Goal: Use online tool/utility: Utilize a website feature to perform a specific function

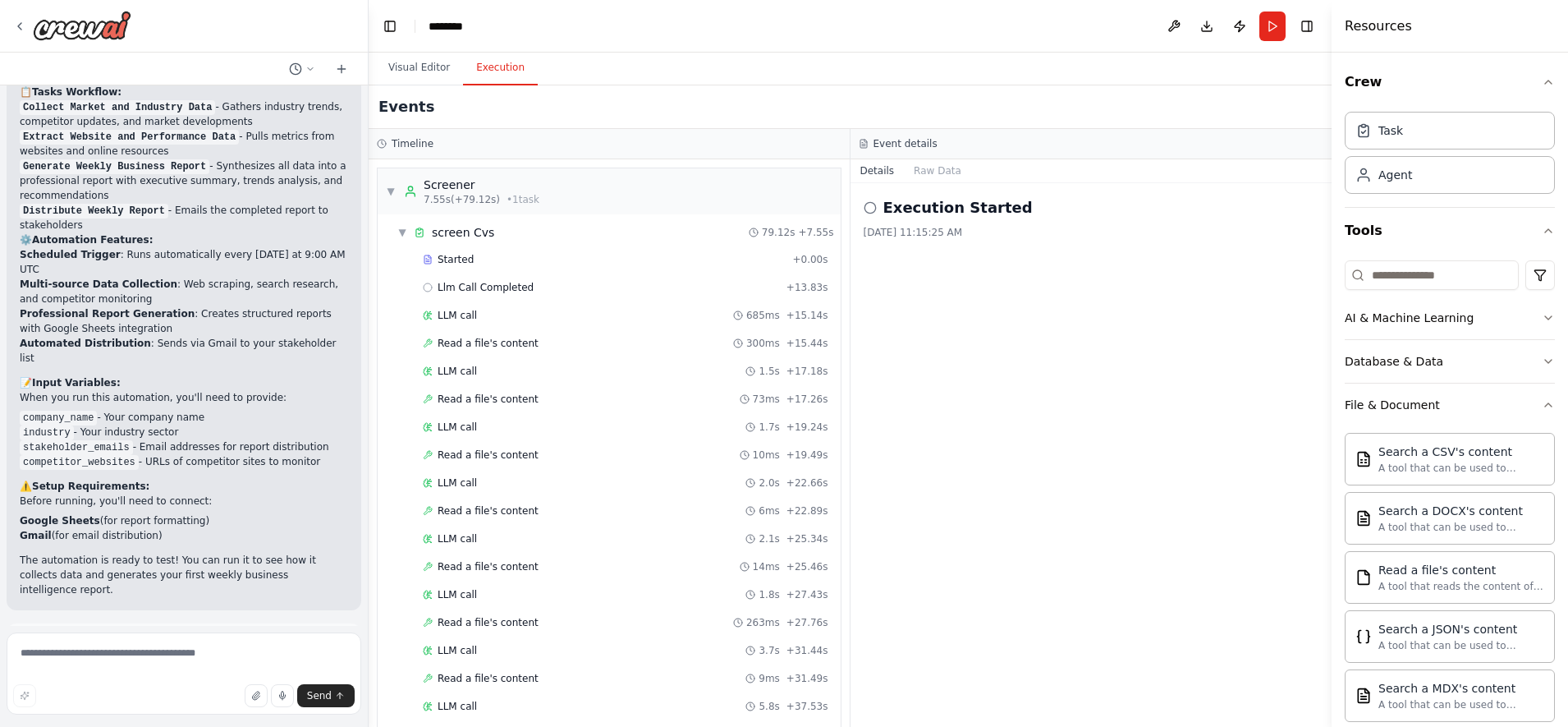
click at [873, 207] on icon at bounding box center [871, 207] width 13 height 13
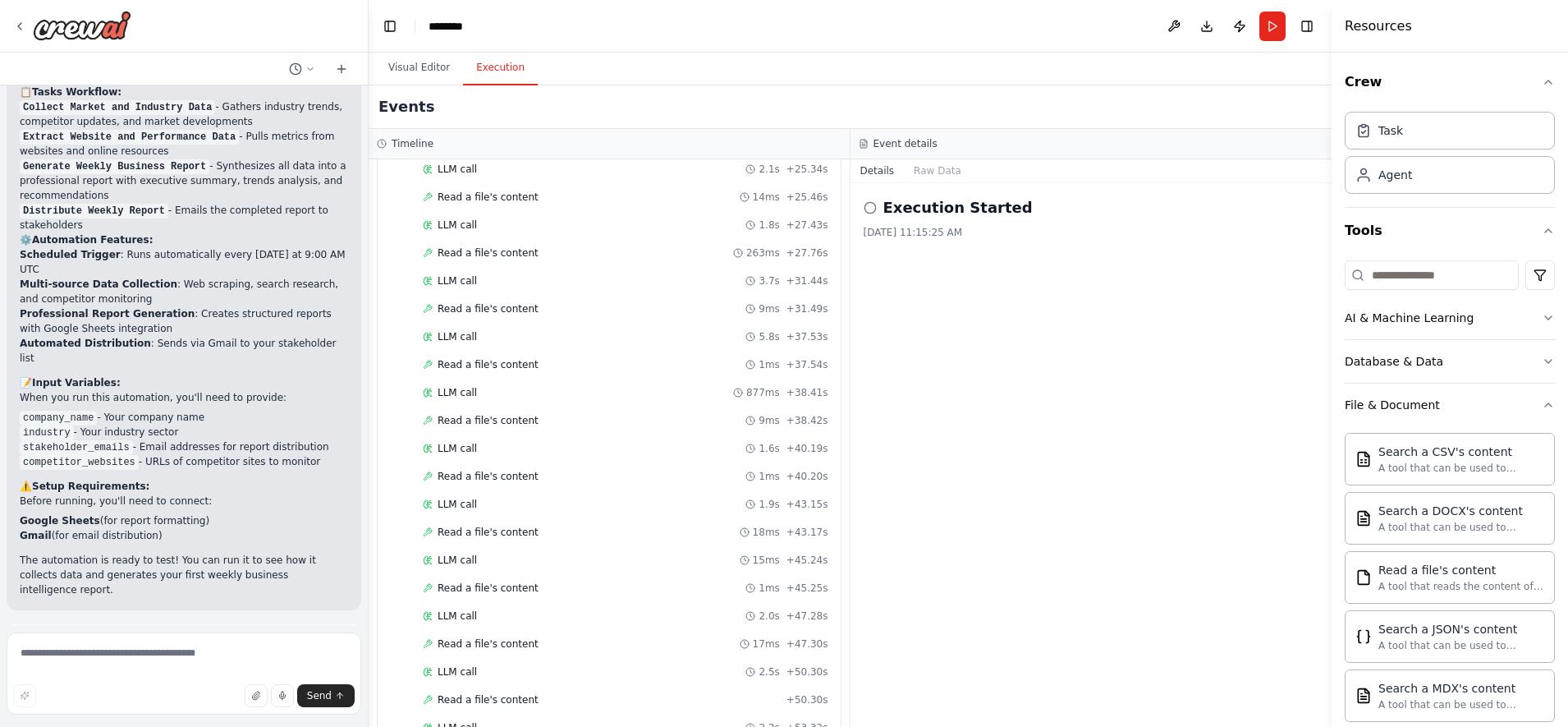
scroll to position [771, 0]
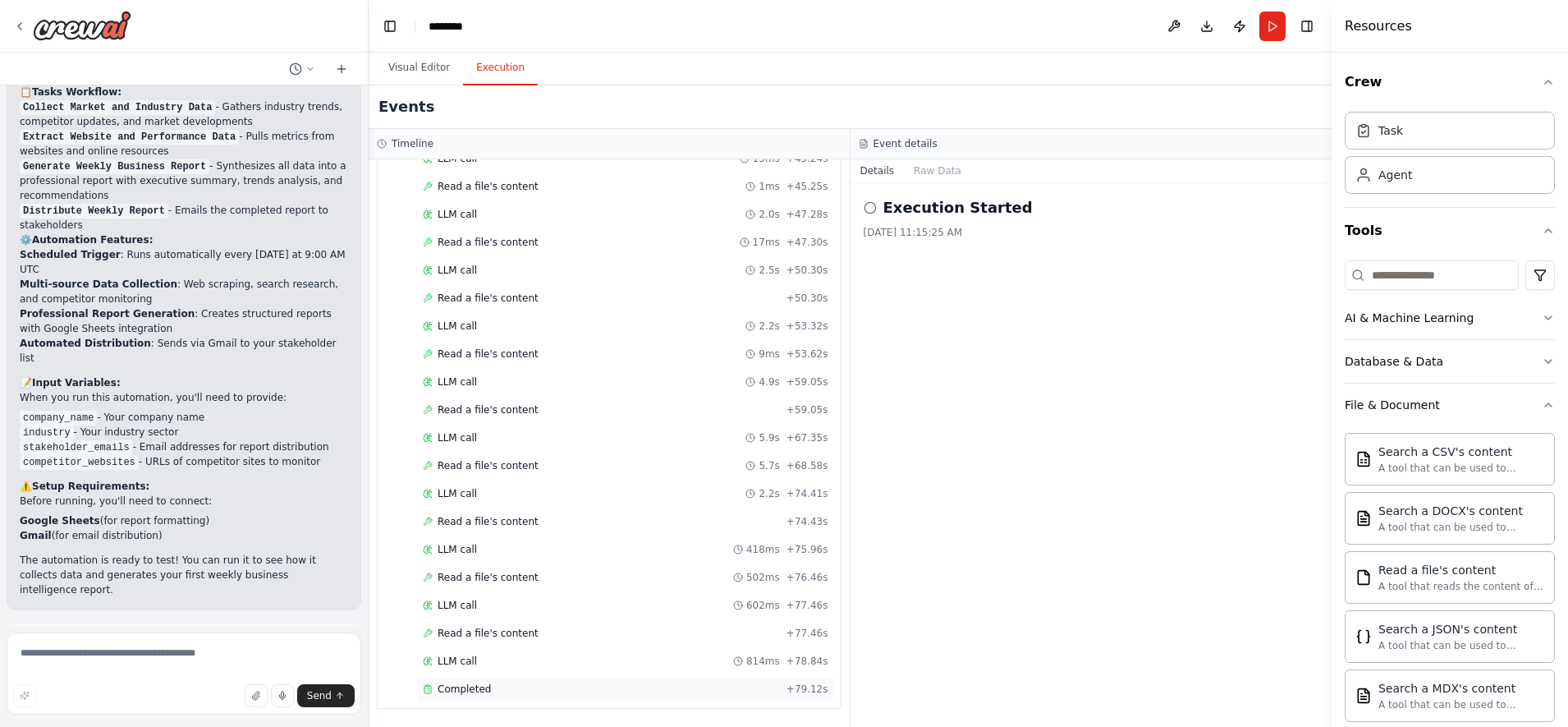
click at [481, 692] on span "Completed" at bounding box center [464, 689] width 53 height 13
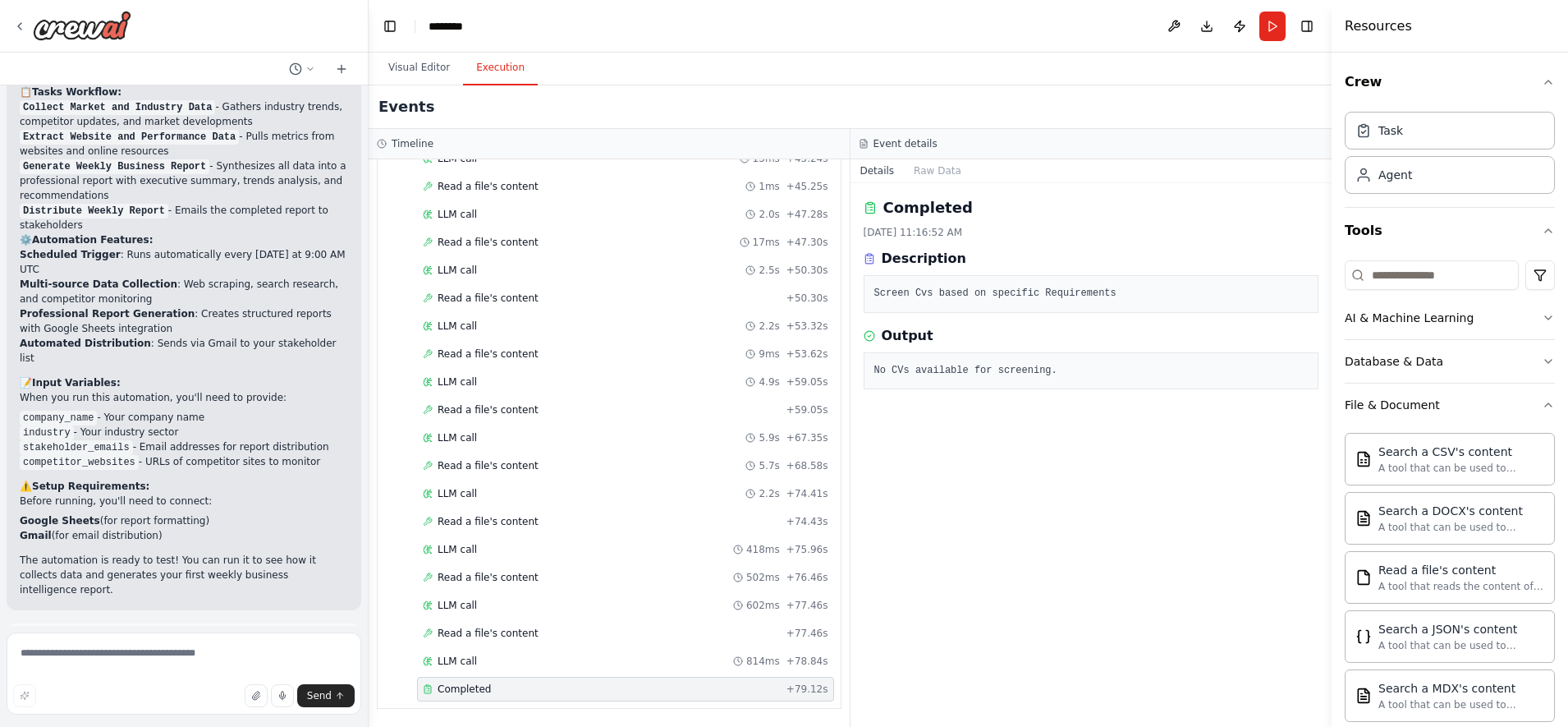
click at [1044, 293] on pre "Screen Cvs based on specific Requirements" at bounding box center [1091, 294] width 434 height 17
click at [940, 294] on pre "Screen Cvs based on specific Requirements" at bounding box center [1091, 294] width 434 height 17
click at [895, 261] on h3 "Description" at bounding box center [924, 258] width 84 height 19
click at [935, 345] on div "Output" at bounding box center [1092, 335] width 456 height 19
click at [885, 441] on div "Completed 10/7/2025, 11:16:52 AM Description Screen Cvs based on specific Requi…" at bounding box center [1091, 455] width 482 height 543
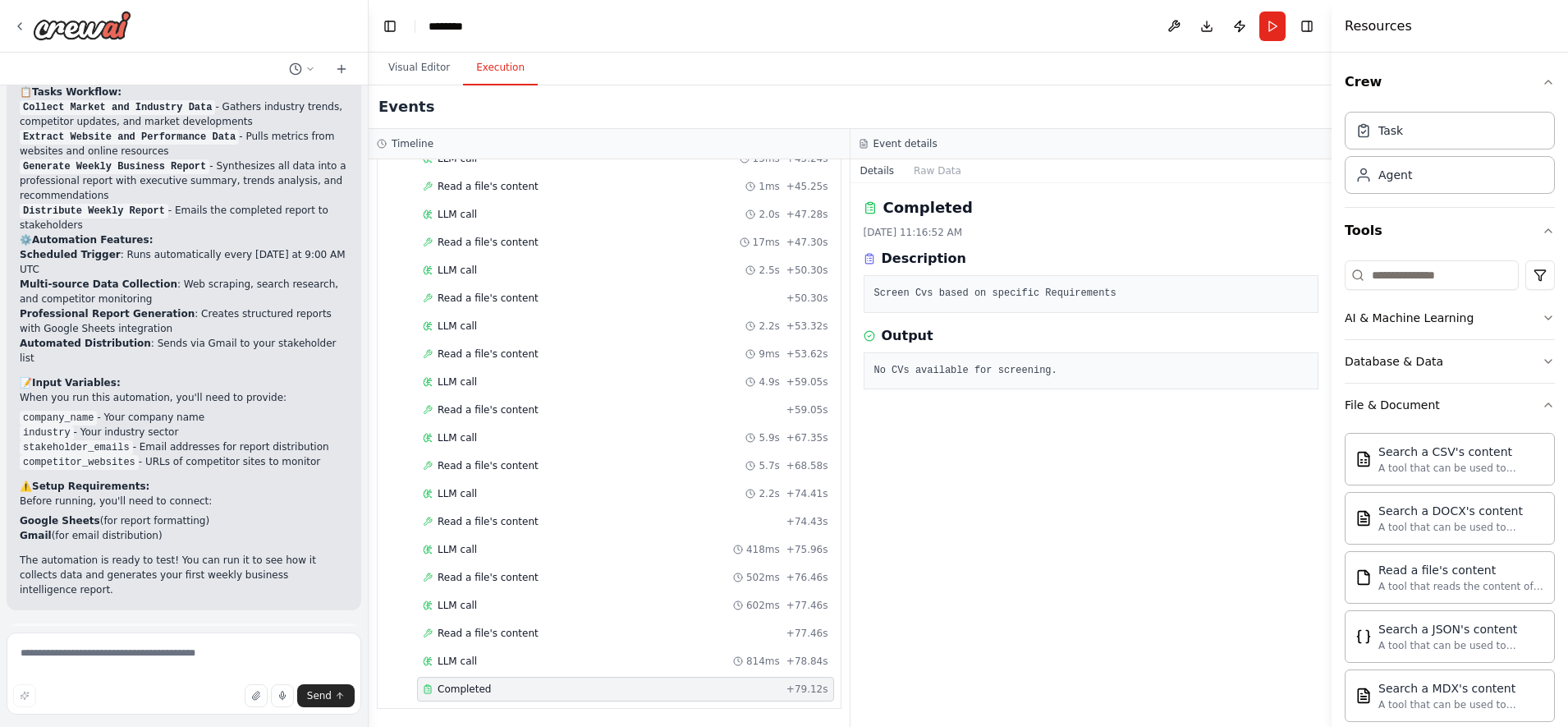
click at [868, 528] on div "Completed 10/7/2025, 11:16:52 AM Description Screen Cvs based on specific Requi…" at bounding box center [1091, 455] width 482 height 543
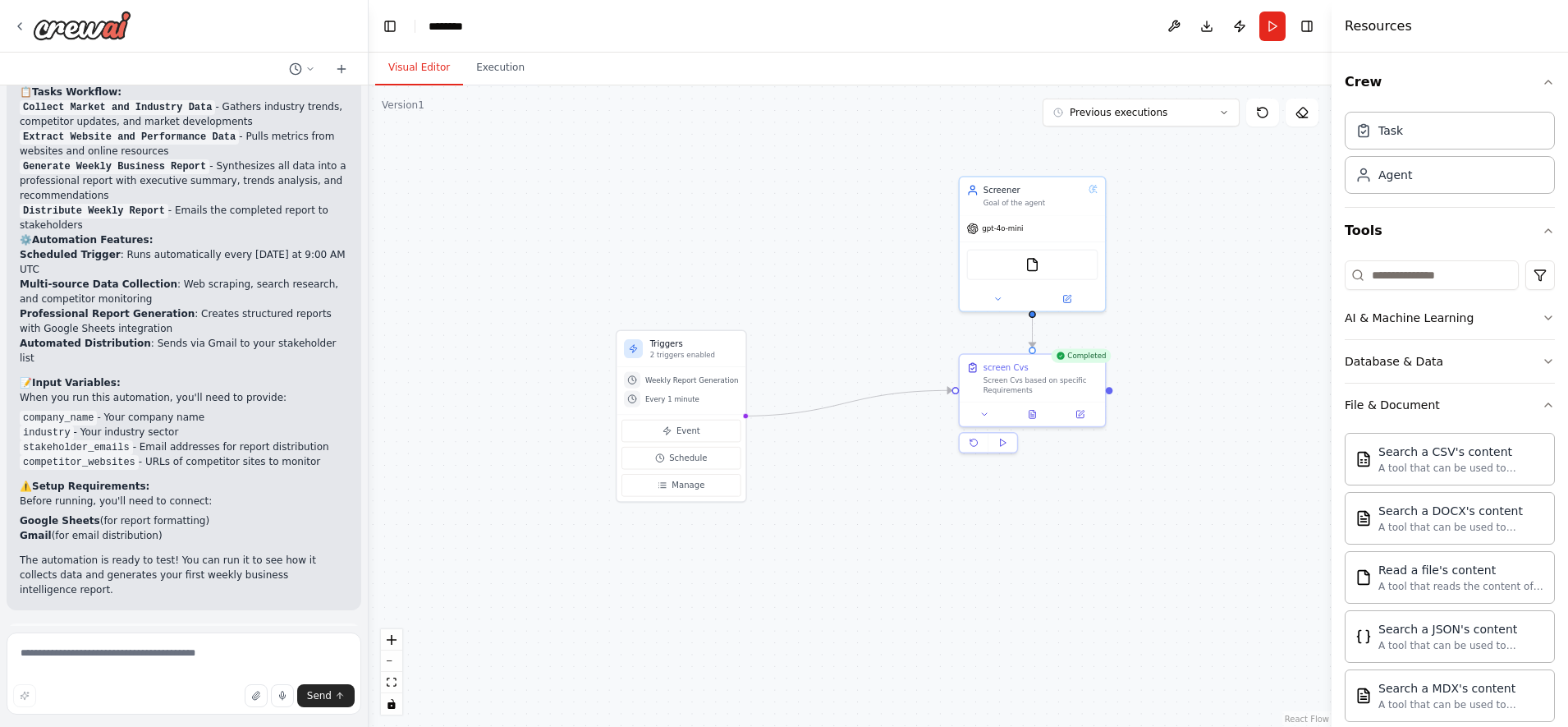
click at [422, 71] on button "Visual Editor" at bounding box center [419, 68] width 88 height 35
click at [1041, 396] on div "screen Cvs Screen Cvs based on specific Requirements" at bounding box center [1032, 376] width 145 height 48
click at [975, 413] on button at bounding box center [985, 411] width 40 height 14
click at [1147, 518] on textarea "**********" at bounding box center [1076, 522] width 215 height 41
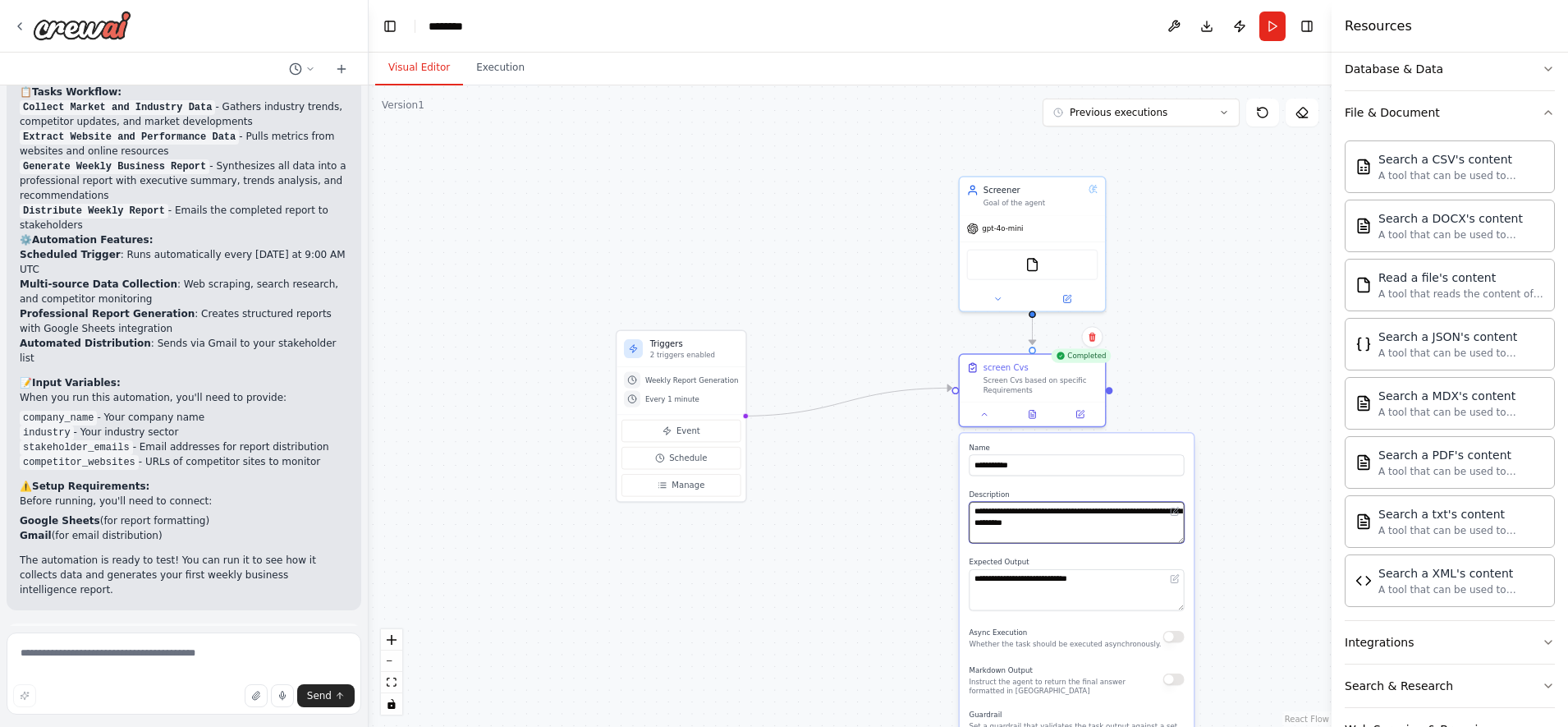
scroll to position [296, 0]
type textarea "**********"
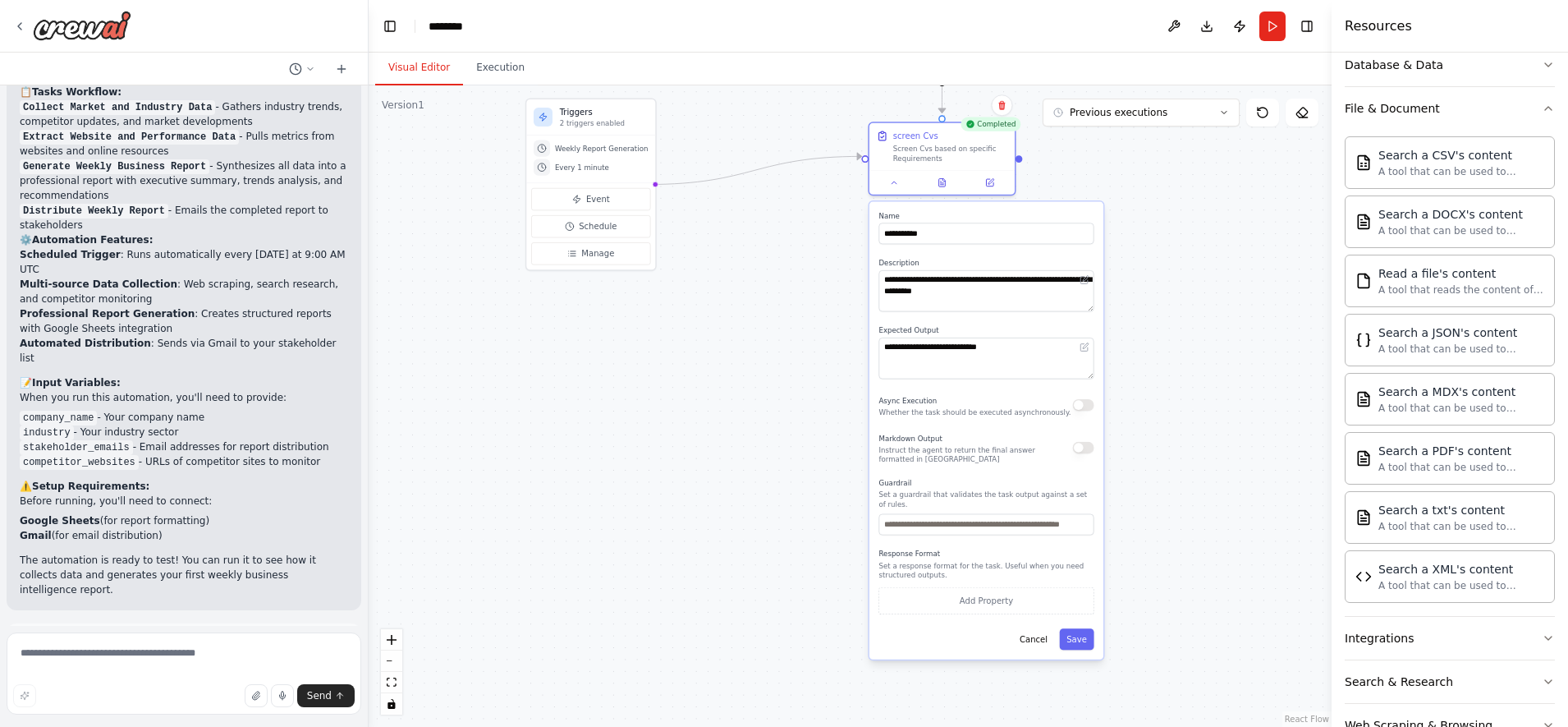
drag, startPoint x: 1262, startPoint y: 561, endPoint x: 1135, endPoint y: 271, distance: 316.6
click at [1156, 250] on div ".deletable-edge-delete-btn { width: 20px; height: 20px; border: 0px solid #ffff…" at bounding box center [851, 406] width 963 height 642
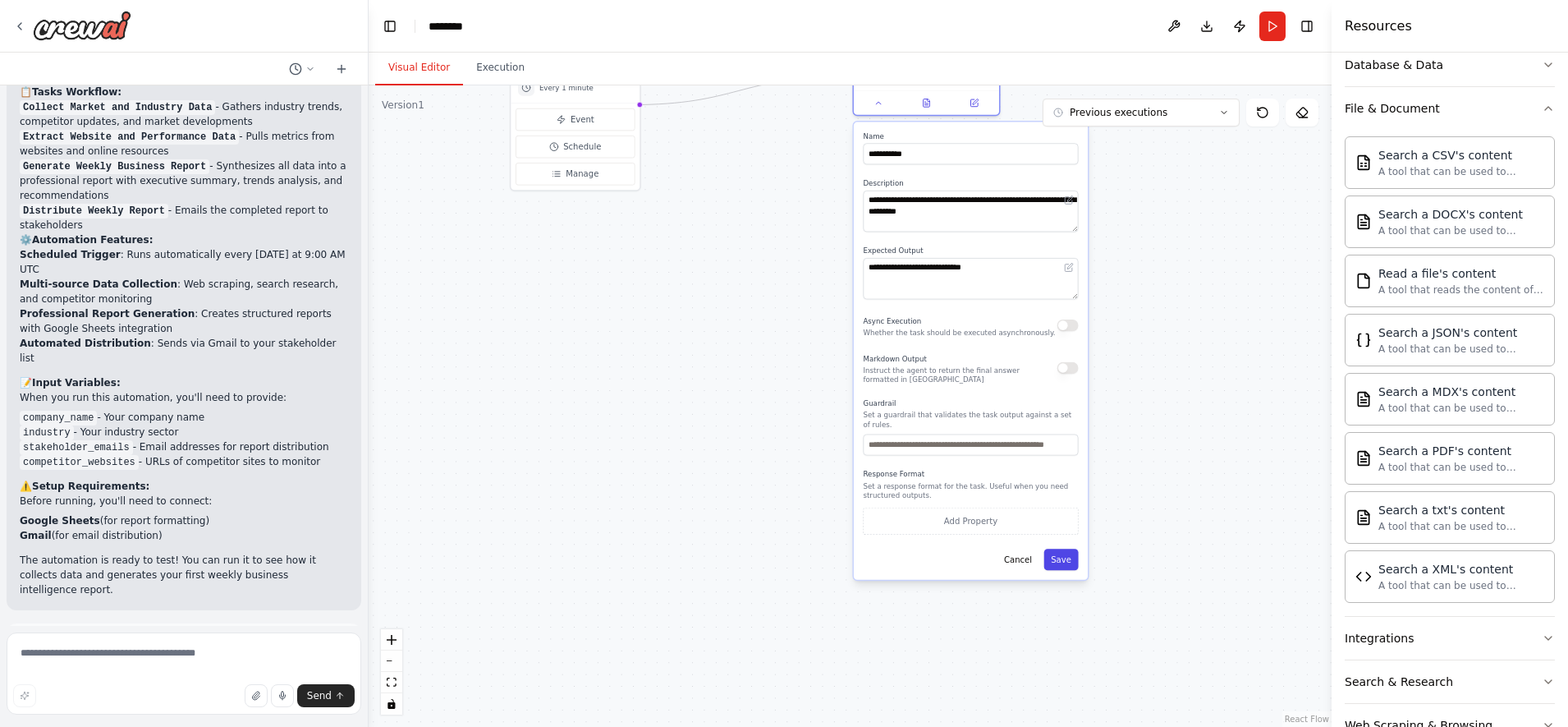
click at [1072, 557] on button "Save" at bounding box center [1062, 559] width 35 height 21
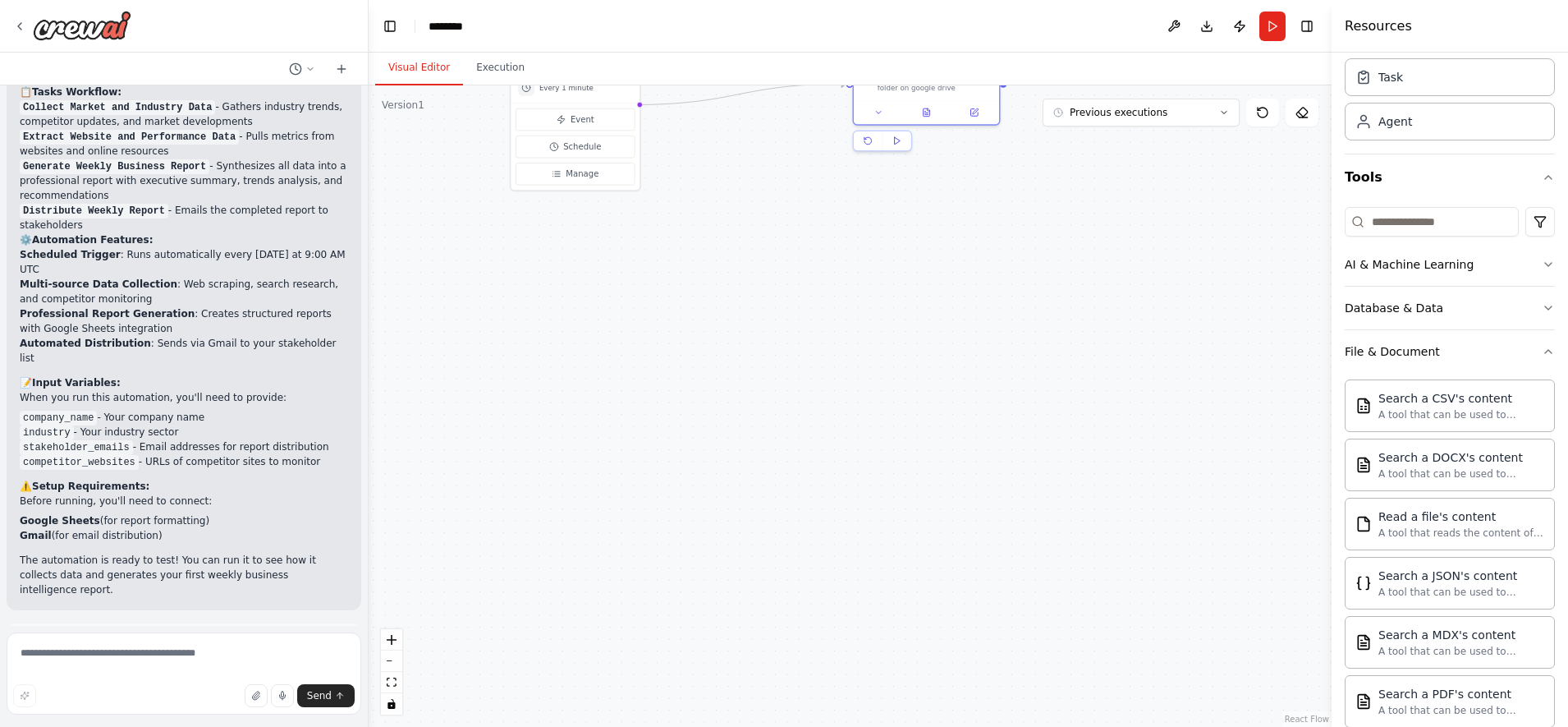
scroll to position [0, 0]
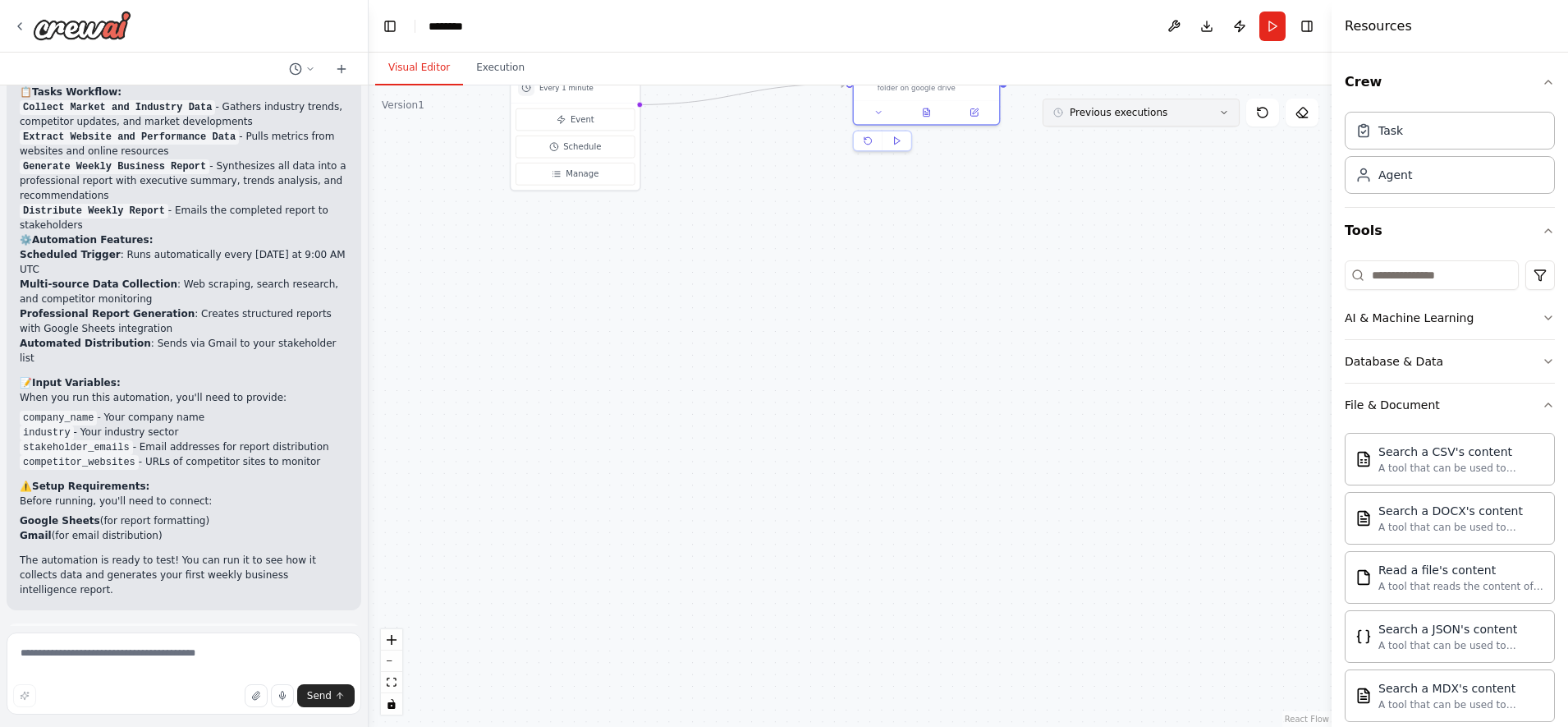
click at [1212, 107] on button "Previous executions" at bounding box center [1141, 112] width 197 height 28
click at [1218, 115] on button "Previous executions" at bounding box center [1141, 112] width 197 height 28
click at [922, 340] on div ".deletable-edge-delete-btn { width: 20px; height: 20px; border: 0px solid #ffff…" at bounding box center [851, 406] width 963 height 642
drag, startPoint x: 987, startPoint y: 405, endPoint x: 993, endPoint y: 572, distance: 167.1
click at [995, 572] on div ".deletable-edge-delete-btn { width: 20px; height: 20px; border: 0px solid #ffff…" at bounding box center [851, 406] width 963 height 642
